Goal: Find contact information: Find contact information

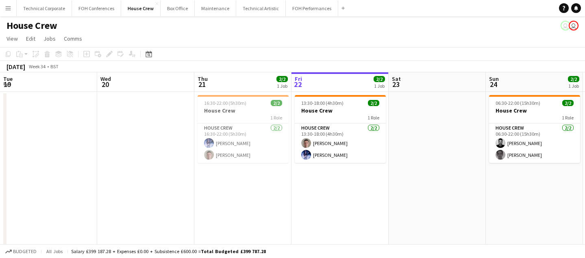
scroll to position [0, 194]
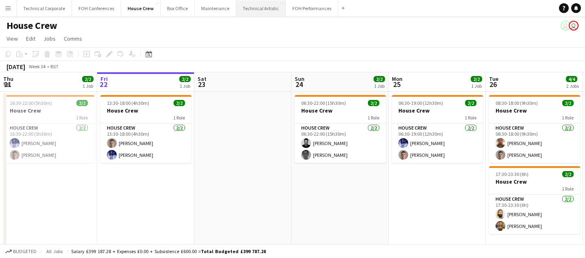
click at [250, 12] on button "Technical Artistic Close" at bounding box center [261, 8] width 50 height 16
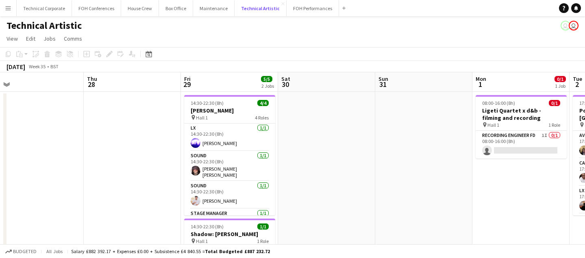
scroll to position [0, 234]
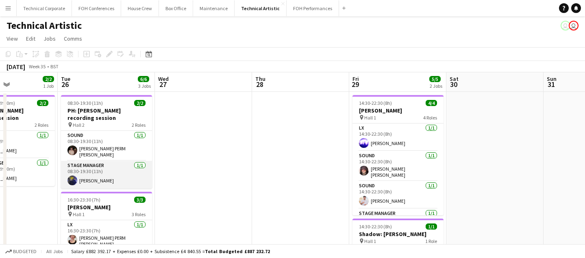
click at [87, 177] on app-card-role "Stage Manager [DATE] 08:30-19:30 (11h) [PERSON_NAME]" at bounding box center [106, 175] width 91 height 28
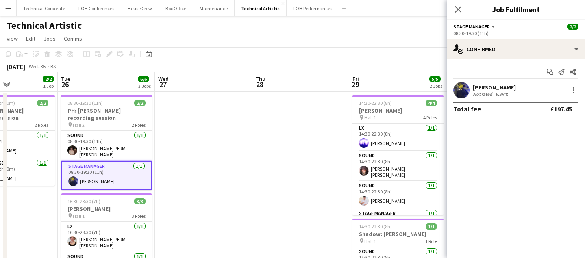
click at [488, 86] on div "[PERSON_NAME]" at bounding box center [494, 87] width 43 height 7
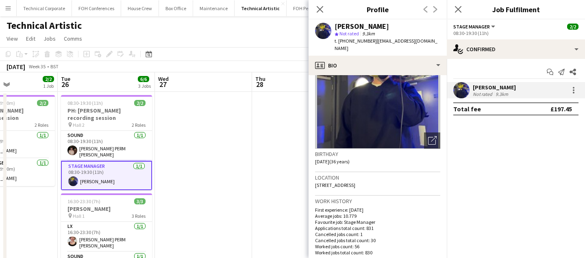
scroll to position [56, 0]
drag, startPoint x: 375, startPoint y: 43, endPoint x: 405, endPoint y: 48, distance: 30.9
click at [405, 48] on div "t. [PHONE_NUMBER] | [EMAIL_ADDRESS][DOMAIN_NAME]" at bounding box center [388, 44] width 106 height 15
copy span "[EMAIL_ADDRESS][DOMAIN_NAME]"
click at [316, 4] on app-icon "Close pop-in" at bounding box center [320, 10] width 12 height 12
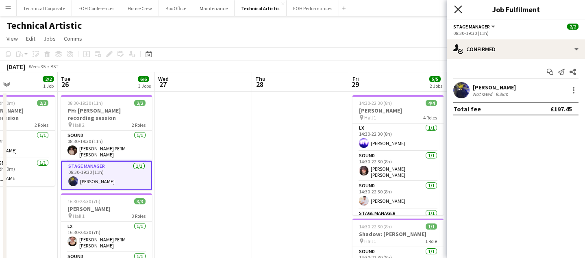
click at [458, 7] on icon "Close pop-in" at bounding box center [458, 9] width 8 height 8
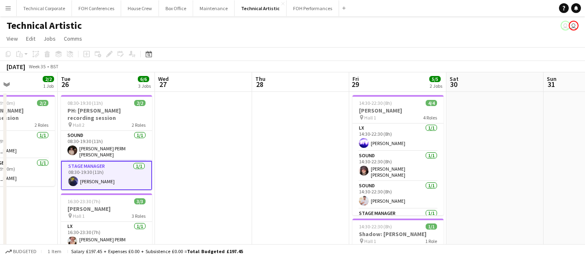
click at [116, 173] on app-card-role "Stage Manager [DATE] 08:30-19:30 (11h) [PERSON_NAME]" at bounding box center [106, 175] width 91 height 29
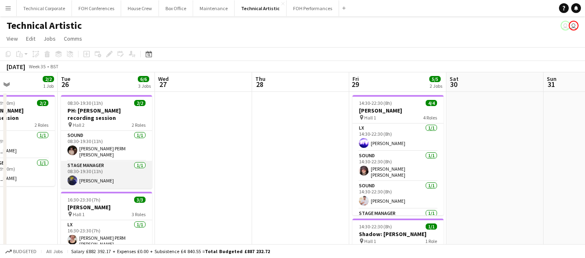
click at [116, 173] on app-card-role "Stage Manager [DATE] 08:30-19:30 (11h) [PERSON_NAME]" at bounding box center [106, 175] width 91 height 28
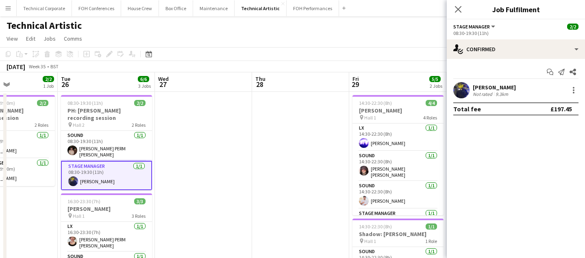
click at [480, 85] on div "[PERSON_NAME]" at bounding box center [494, 87] width 43 height 7
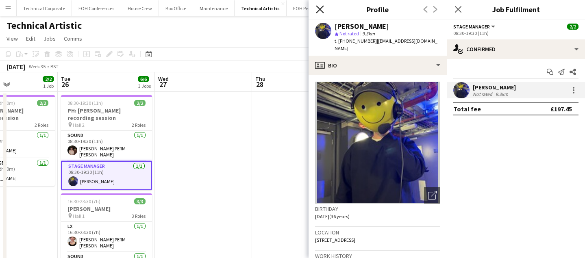
click at [318, 8] on icon "Close pop-in" at bounding box center [320, 9] width 8 height 8
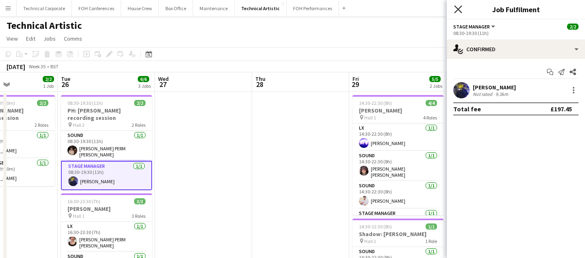
click at [460, 12] on icon "Close pop-in" at bounding box center [458, 9] width 8 height 8
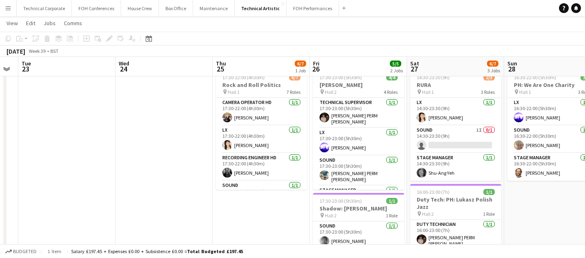
scroll to position [25, 0]
